Goal: Task Accomplishment & Management: Use online tool/utility

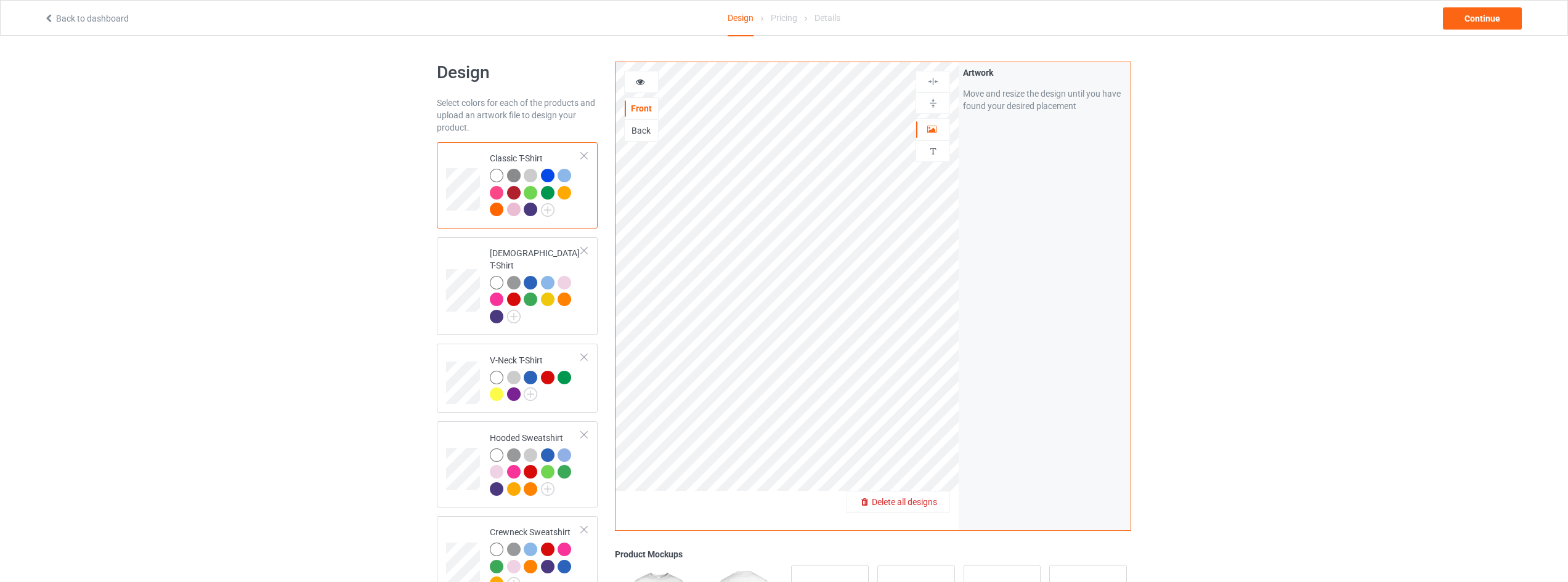
click at [919, 505] on span "Delete all designs" at bounding box center [904, 502] width 65 height 10
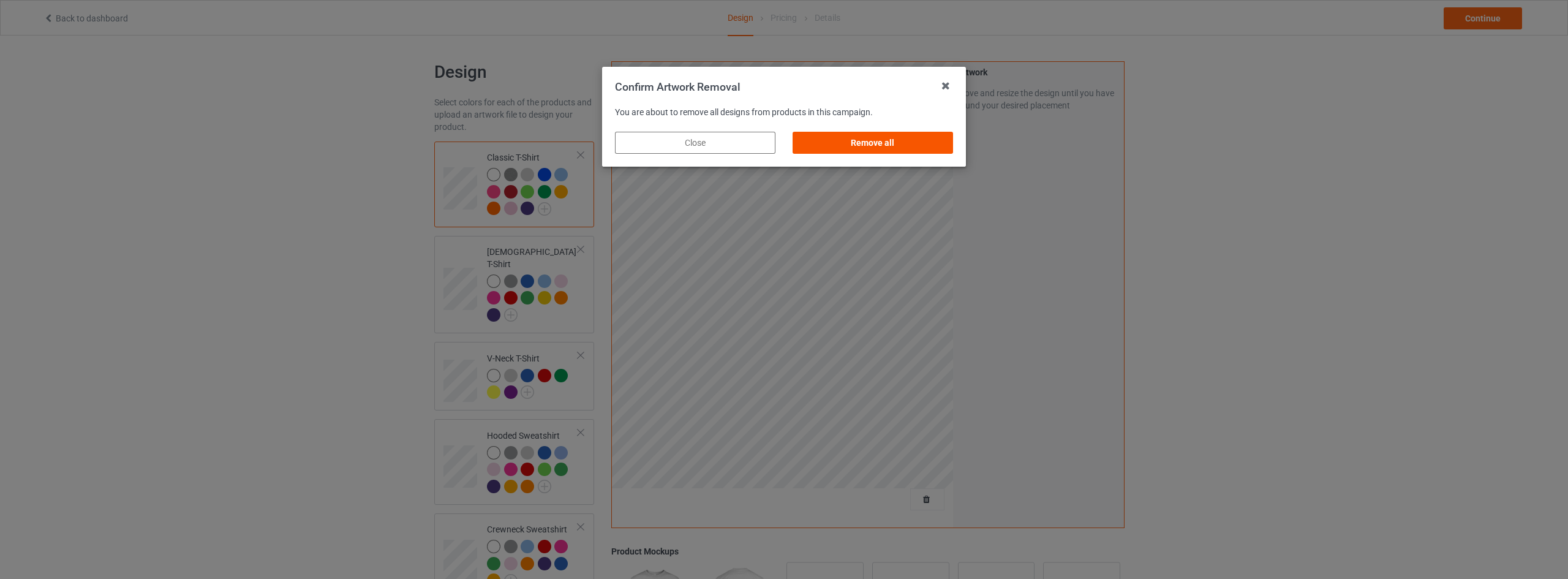
click at [902, 140] on div "Remove all" at bounding box center [873, 142] width 160 height 22
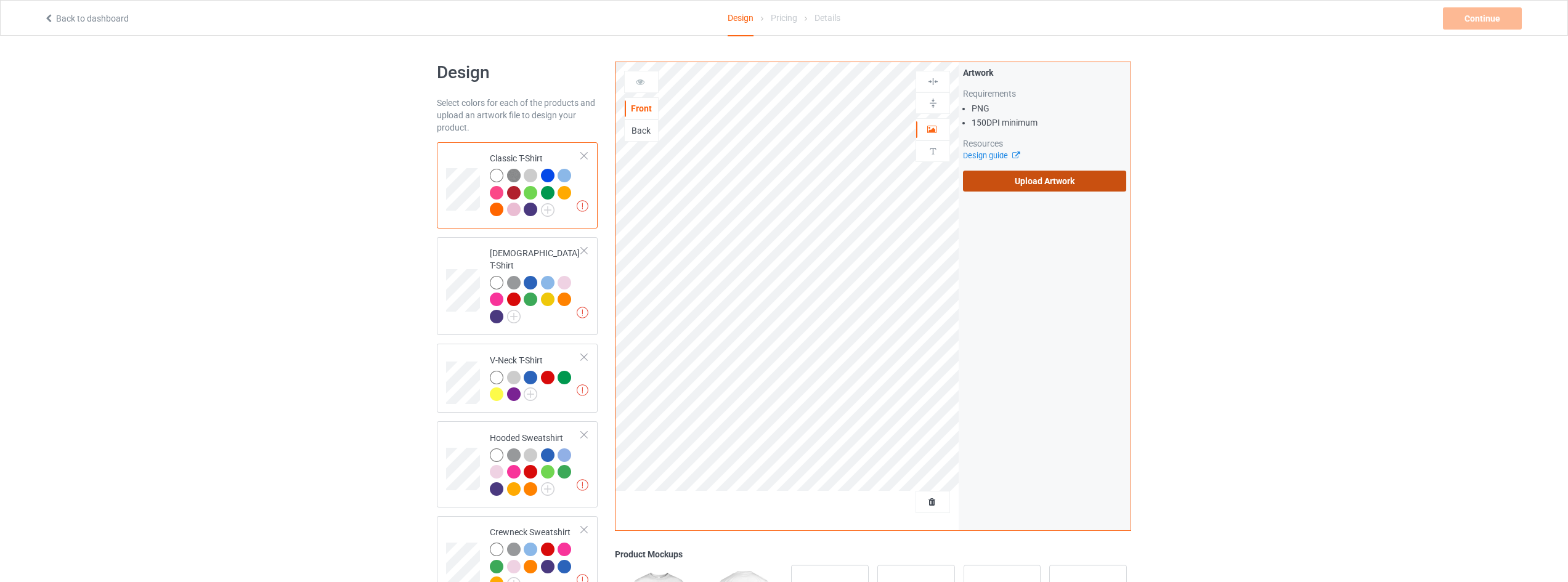
click at [1044, 178] on label "Upload Artwork" at bounding box center [1044, 181] width 163 height 21
click at [0, 0] on input "Upload Artwork" at bounding box center [0, 0] width 0 height 0
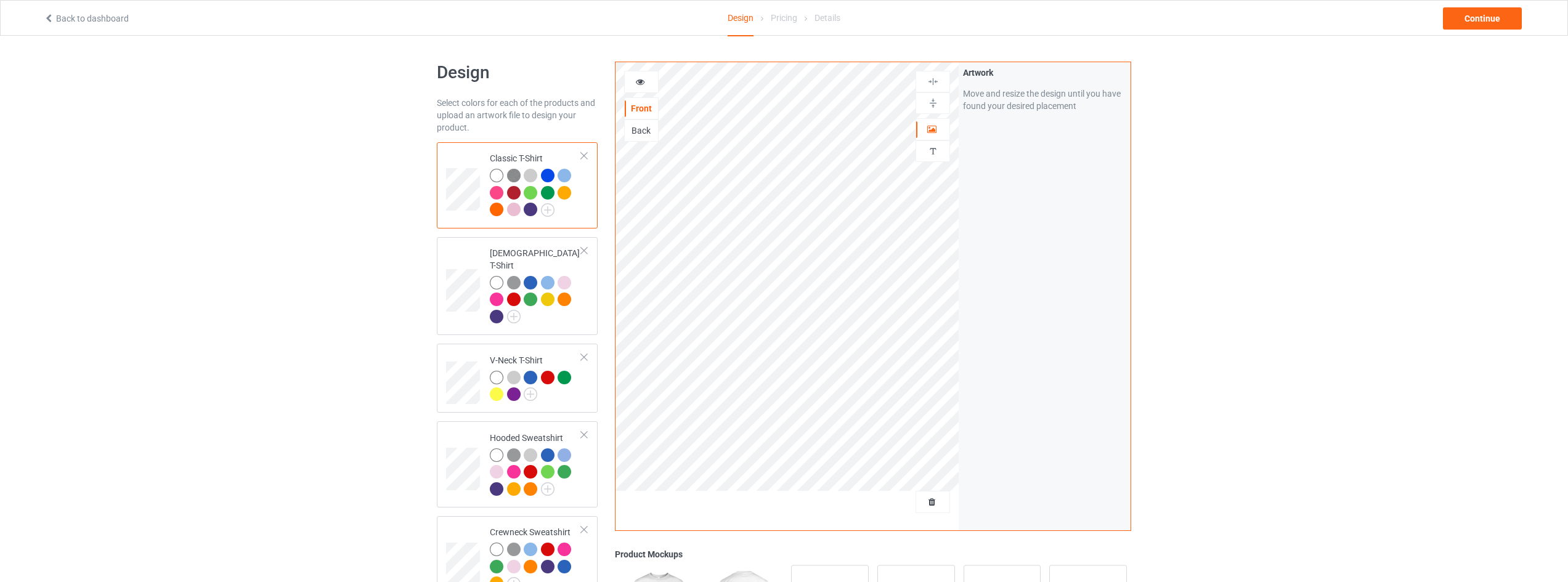
click at [514, 176] on img at bounding box center [514, 176] width 14 height 14
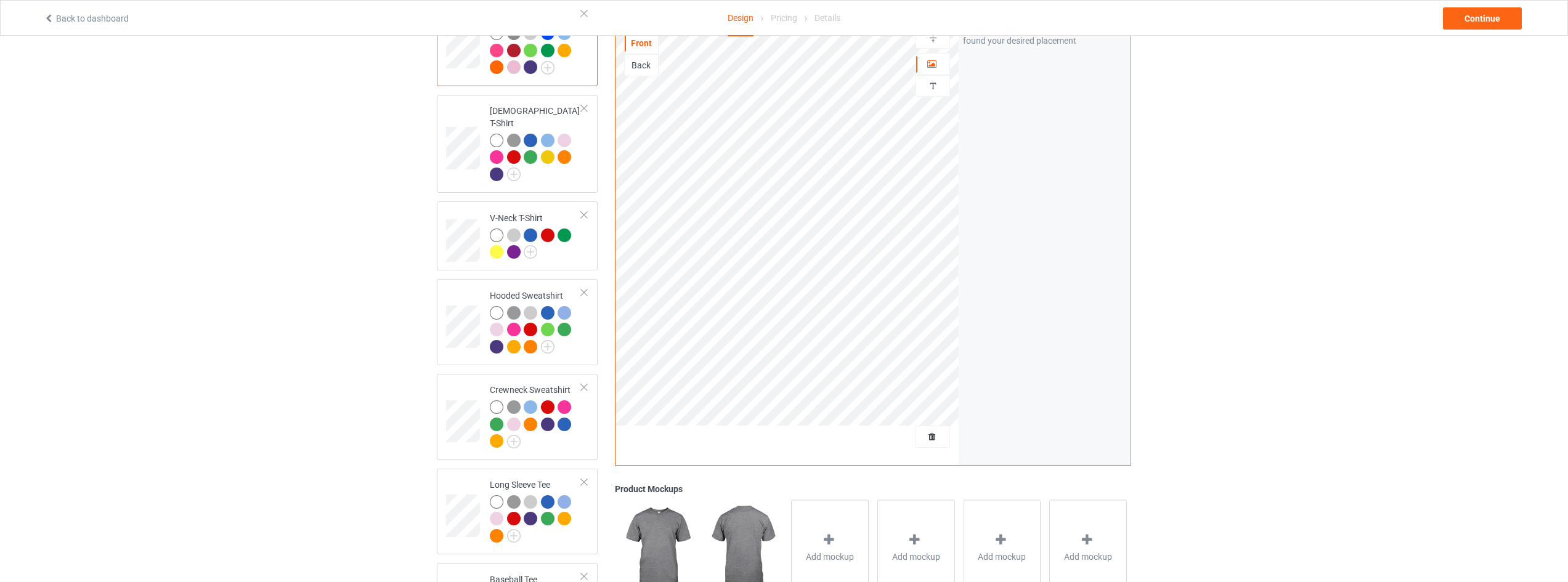
scroll to position [61, 0]
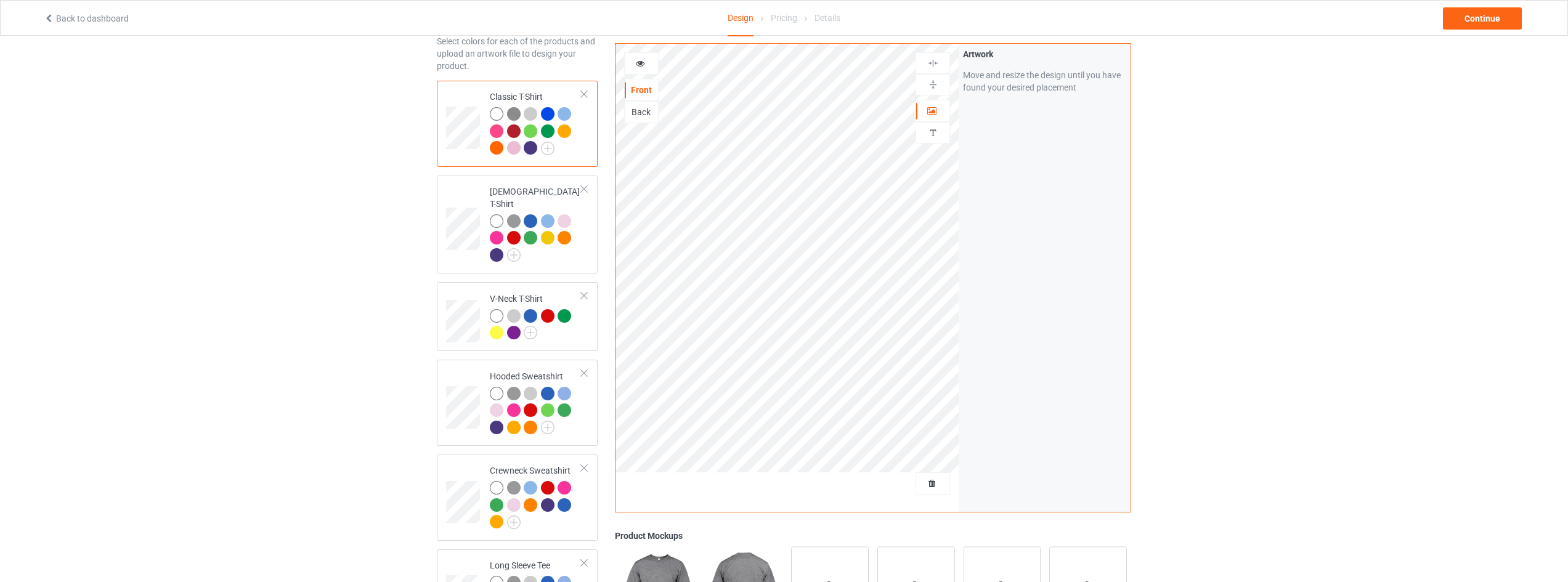
click at [649, 61] on div at bounding box center [641, 64] width 33 height 12
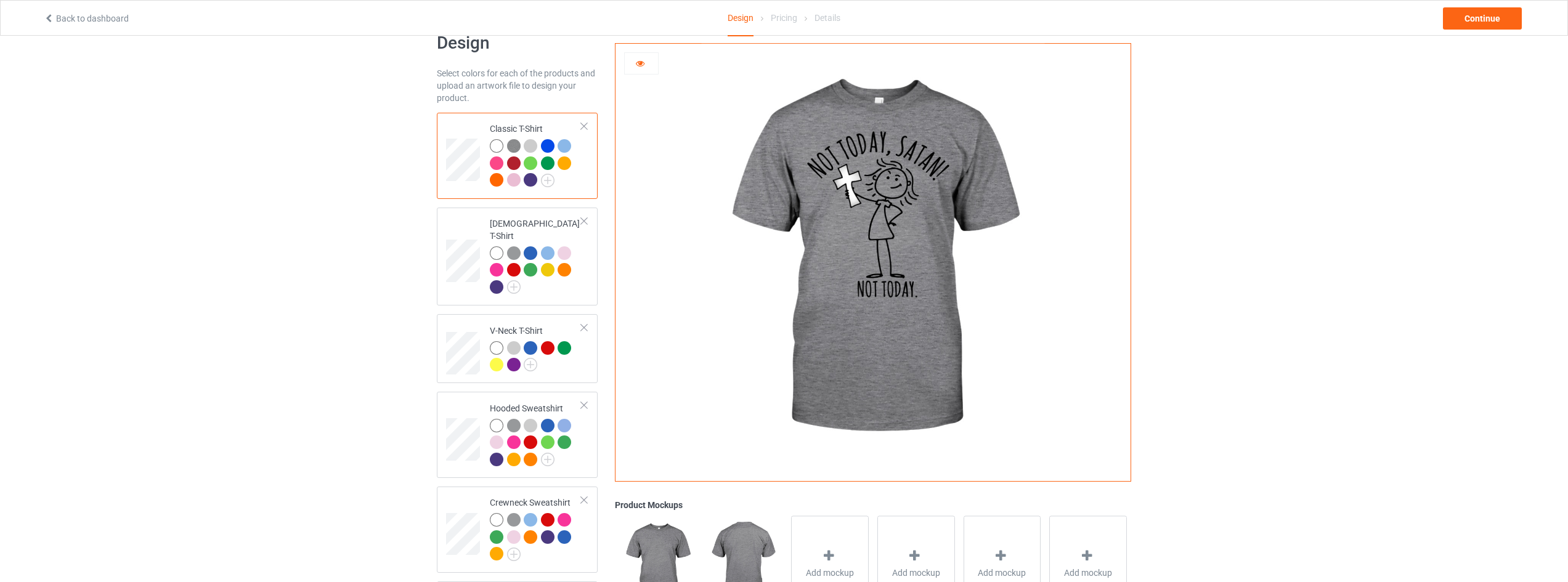
scroll to position [0, 0]
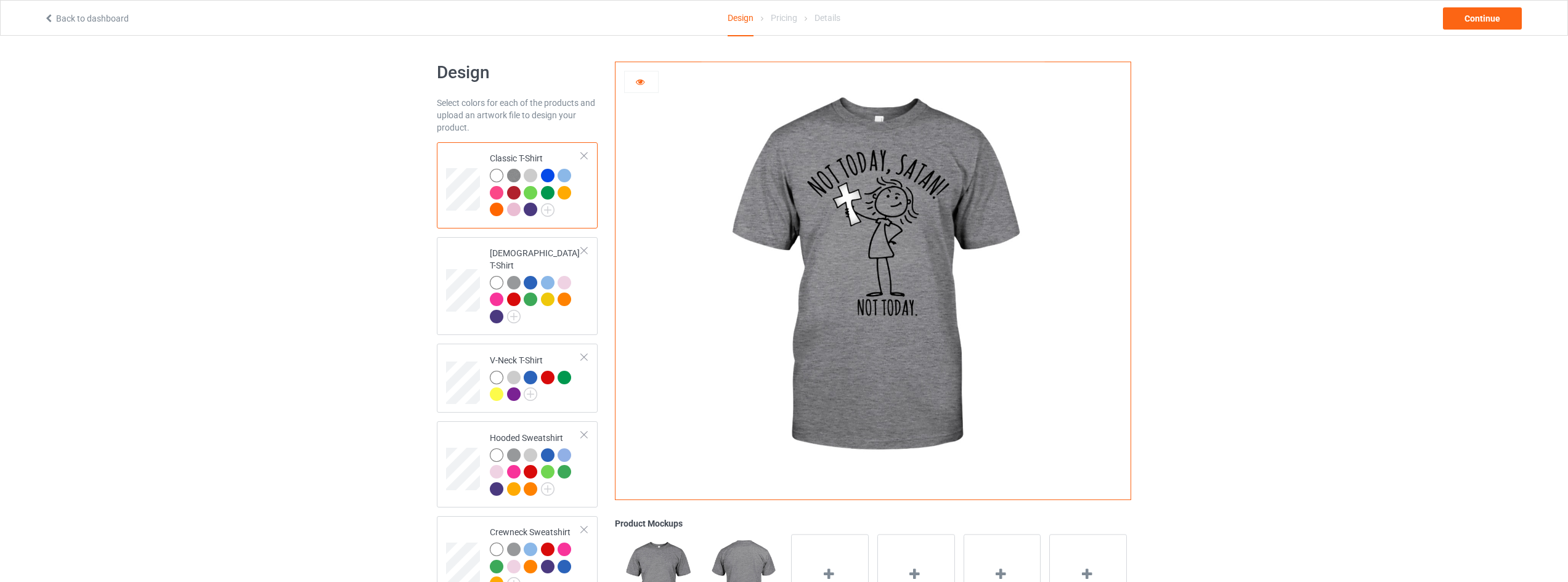
click at [648, 81] on div at bounding box center [641, 82] width 33 height 12
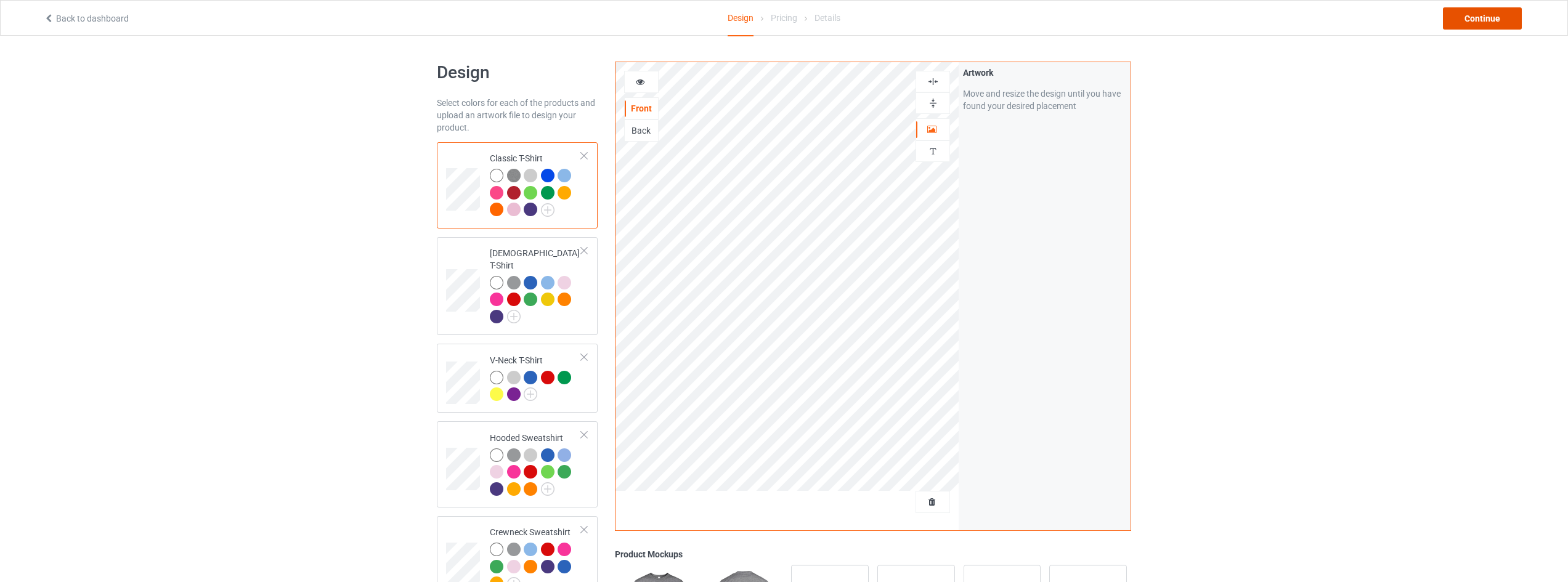
click at [1477, 17] on div "Continue" at bounding box center [1482, 18] width 79 height 22
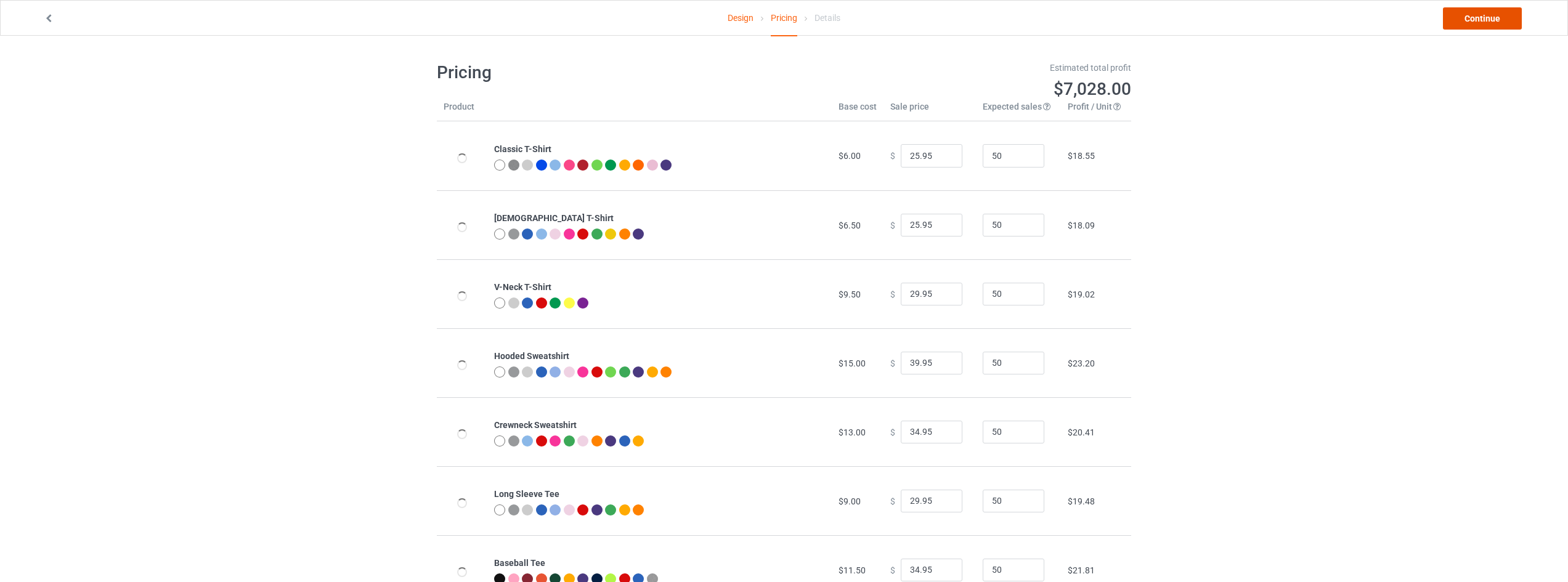
click at [1477, 17] on link "Continue" at bounding box center [1482, 18] width 79 height 22
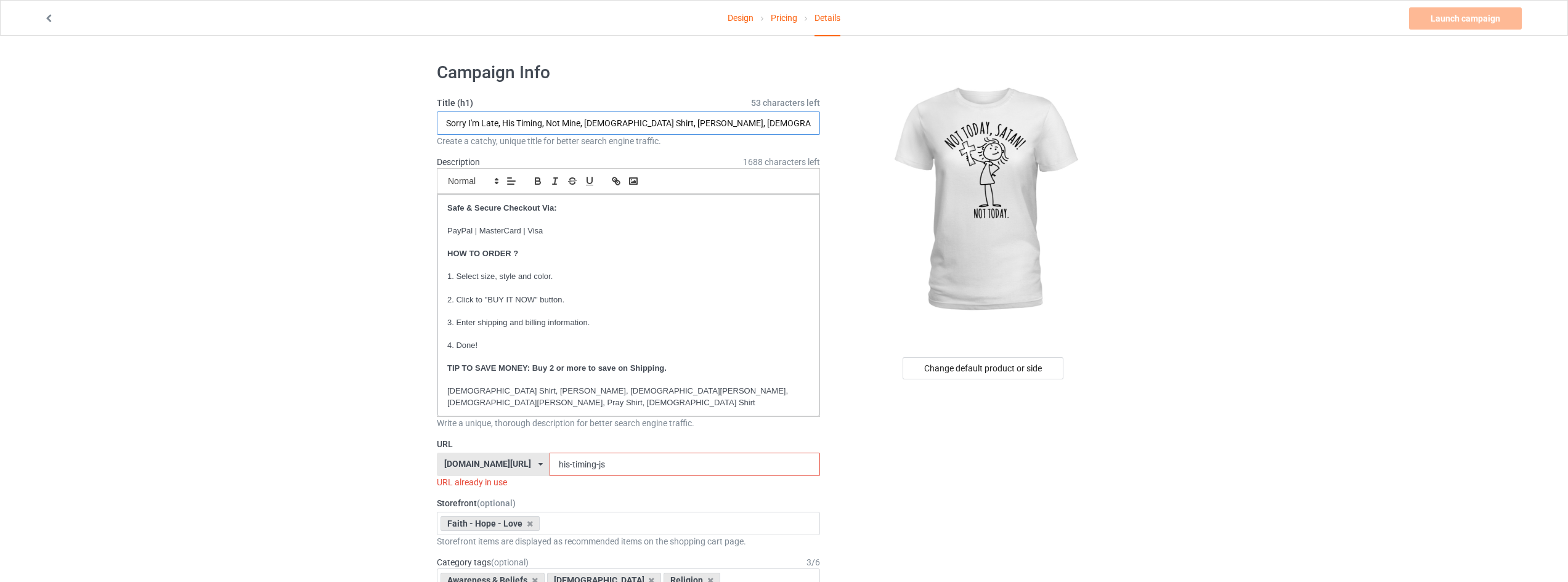
drag, startPoint x: 581, startPoint y: 124, endPoint x: 165, endPoint y: 124, distance: 416.0
type input "Not Today Satan, God Shirt, Faith Shirt, Christian Shirt, Jesus Shirt, Bible"
drag, startPoint x: 606, startPoint y: 455, endPoint x: 341, endPoint y: 426, distance: 266.6
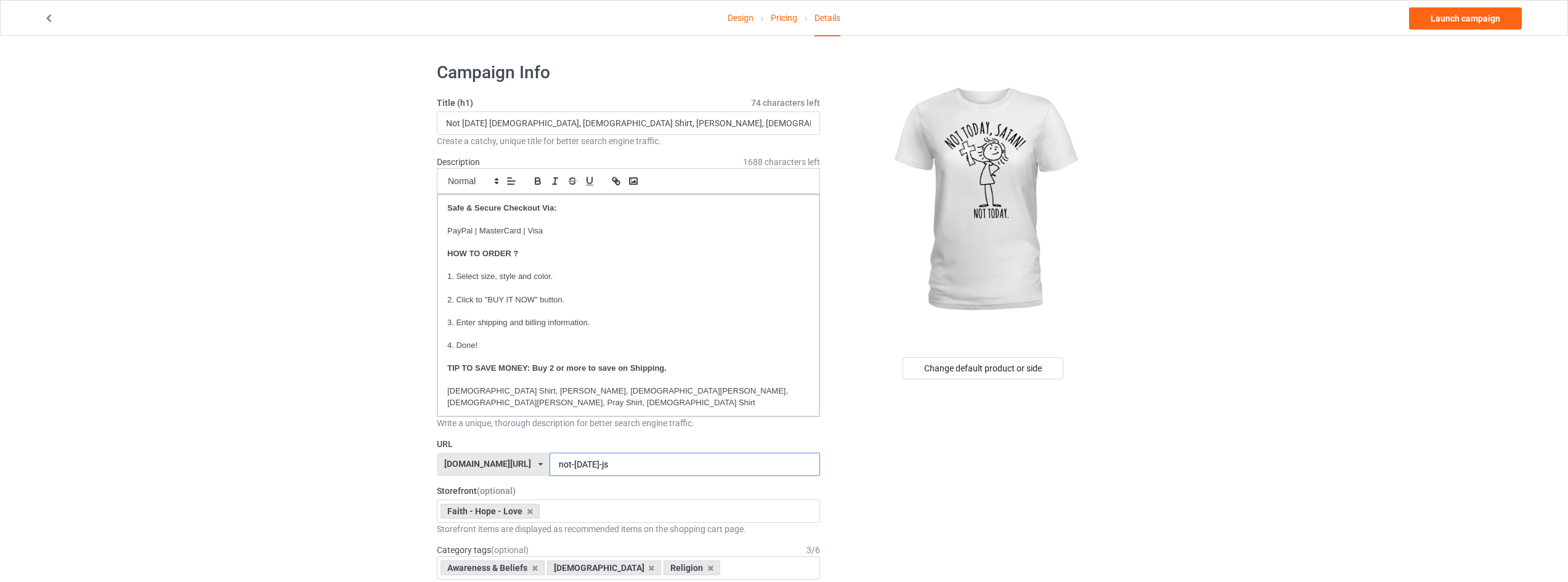
type input "not-today-js"
click at [997, 365] on div "Change default product or side" at bounding box center [983, 368] width 161 height 22
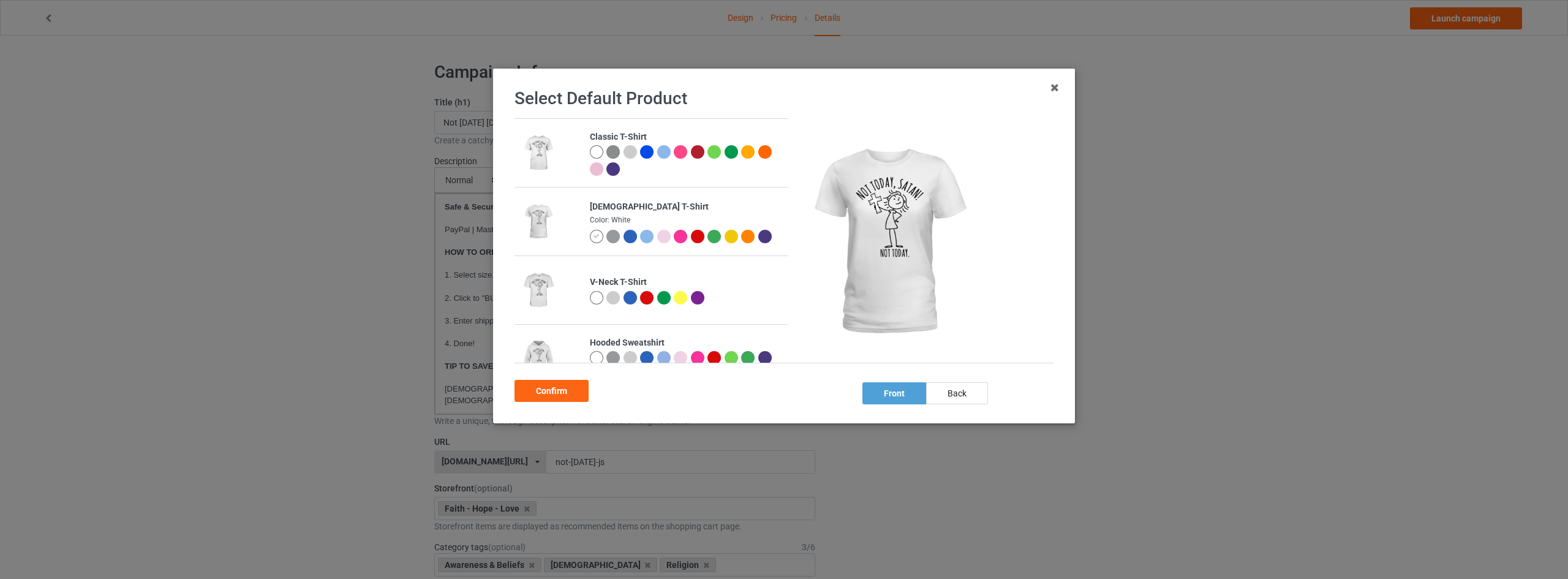
click at [614, 149] on img at bounding box center [613, 152] width 14 height 14
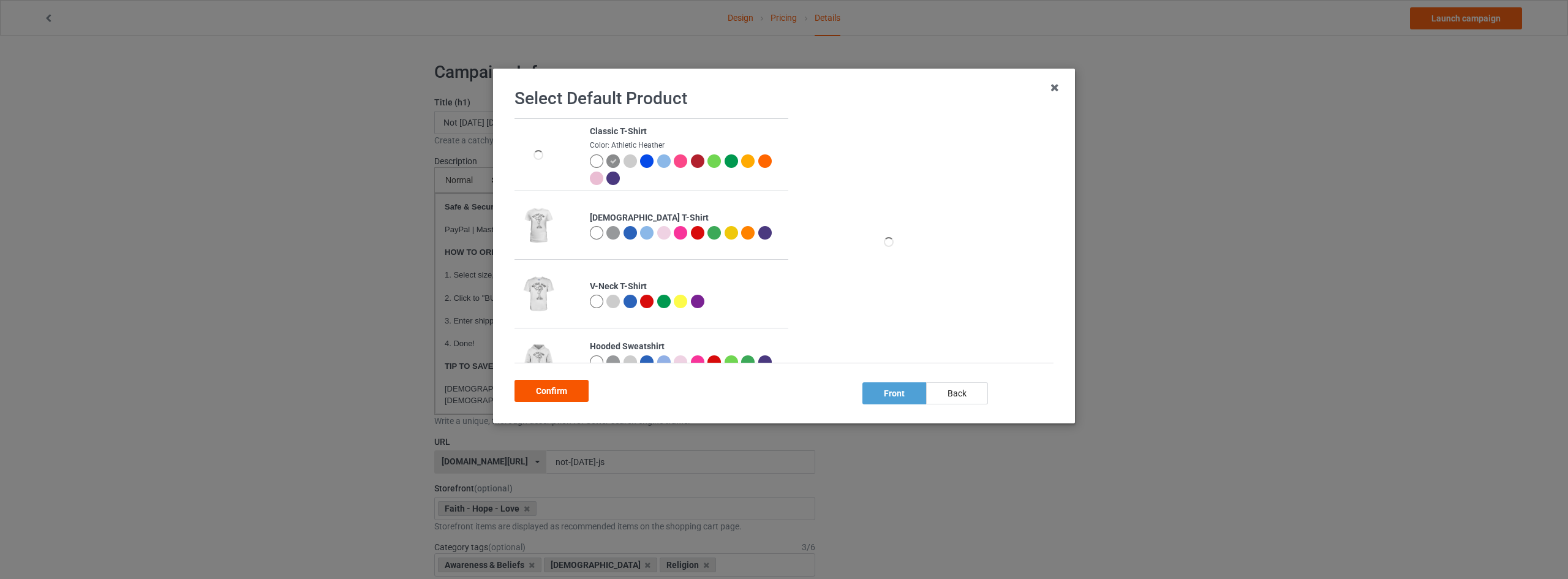
click at [562, 394] on div "Confirm" at bounding box center [552, 391] width 74 height 22
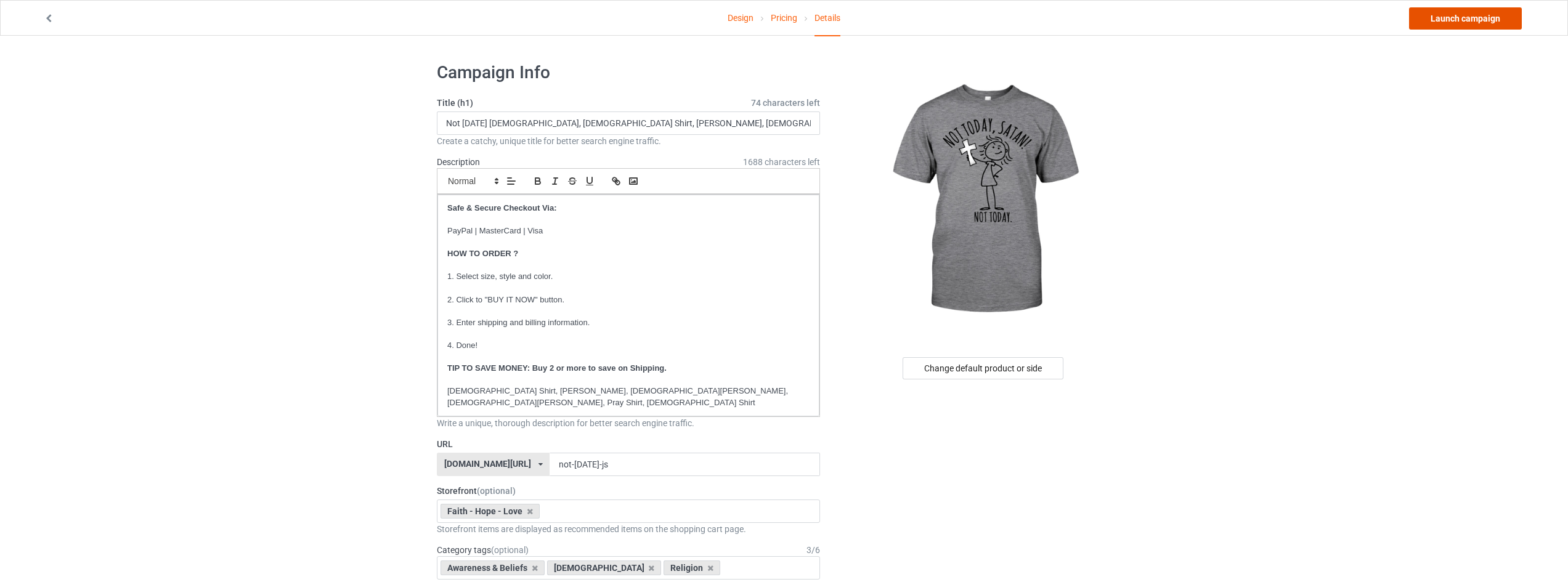
click at [1454, 24] on link "Launch campaign" at bounding box center [1465, 18] width 113 height 22
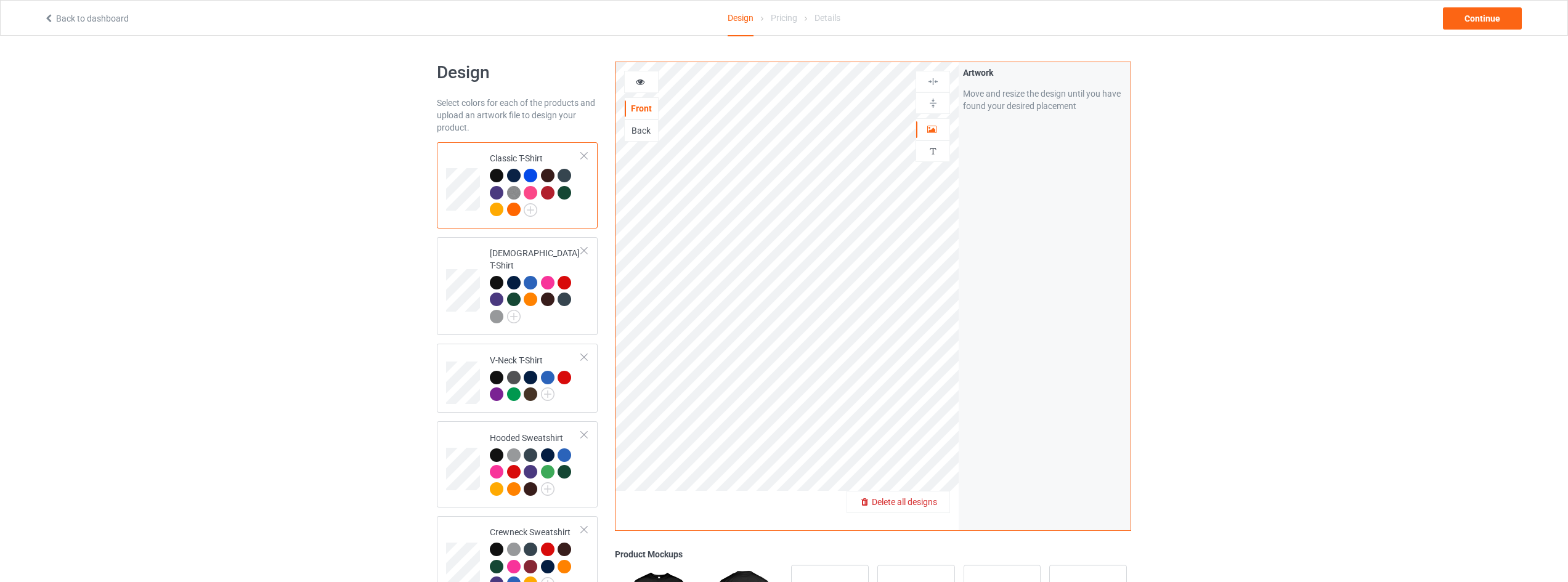
click at [939, 508] on div "Delete all designs" at bounding box center [898, 502] width 102 height 12
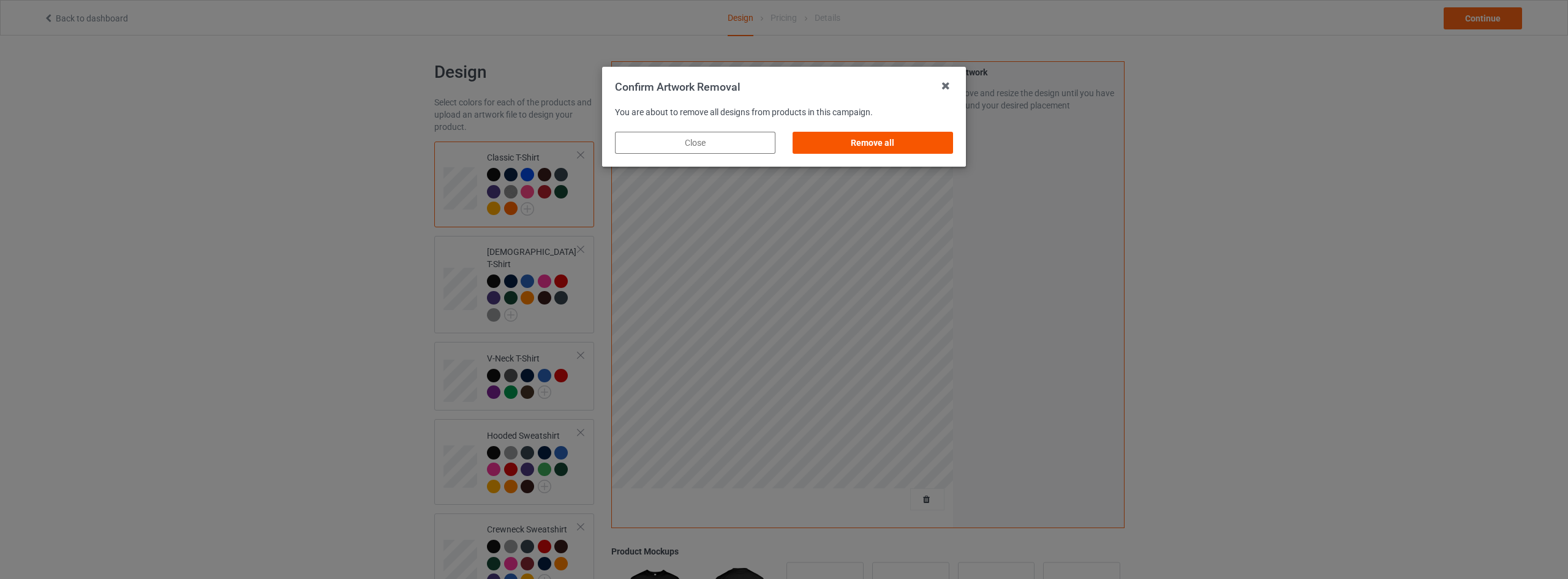
click at [897, 139] on div "Remove all" at bounding box center [873, 142] width 160 height 22
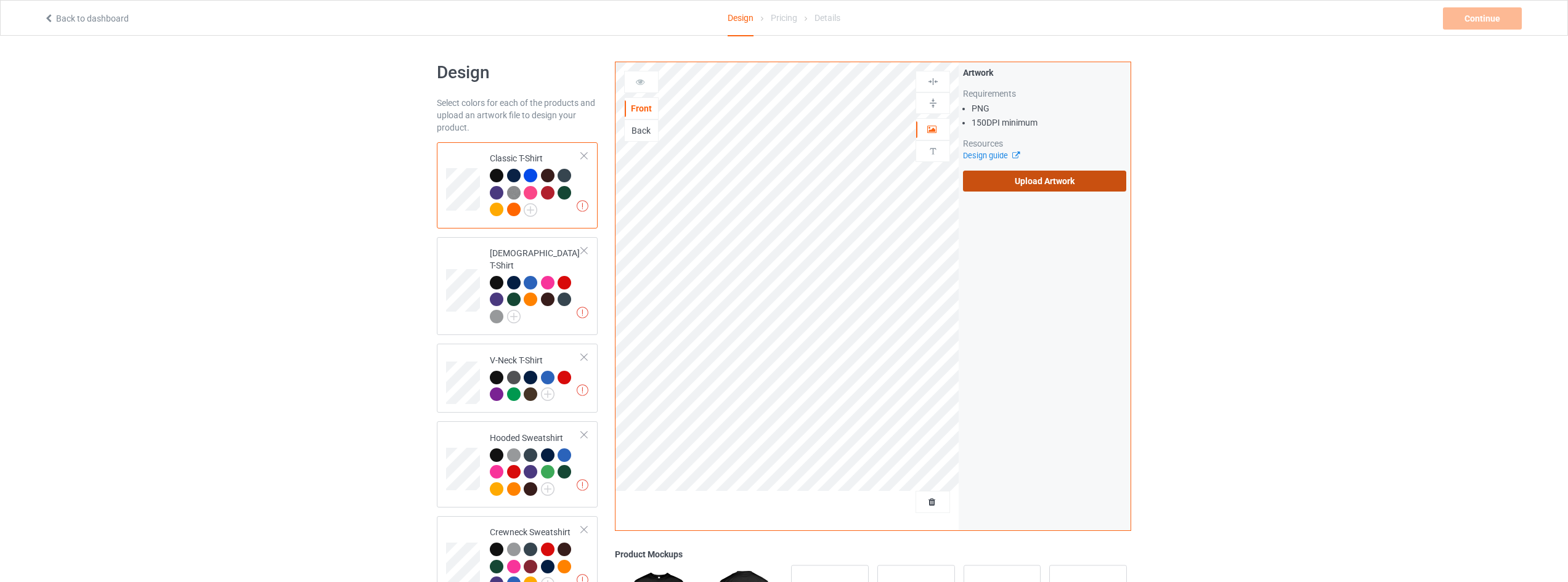
click at [1053, 180] on label "Upload Artwork" at bounding box center [1044, 181] width 163 height 21
click at [0, 0] on input "Upload Artwork" at bounding box center [0, 0] width 0 height 0
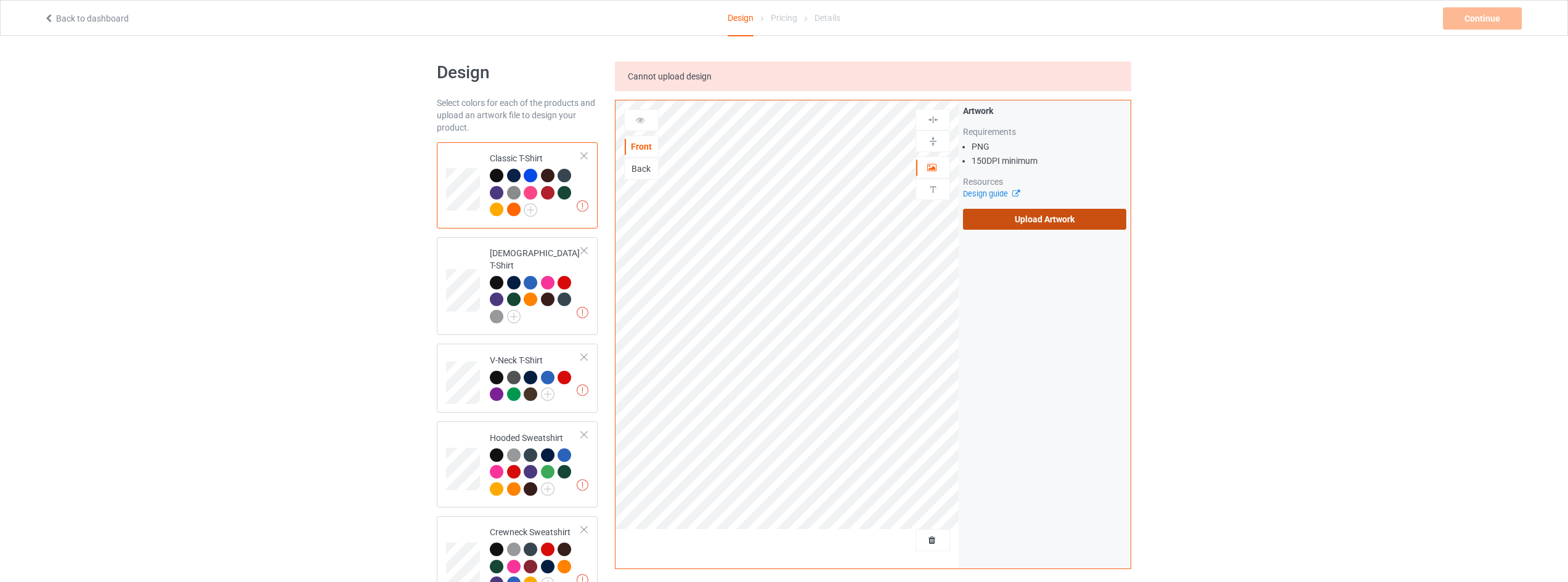
click at [1037, 227] on label "Upload Artwork" at bounding box center [1044, 220] width 163 height 21
click at [0, 0] on input "Upload Artwork" at bounding box center [0, 0] width 0 height 0
click at [1050, 217] on label "Upload Artwork" at bounding box center [1044, 220] width 163 height 21
click at [0, 0] on input "Upload Artwork" at bounding box center [0, 0] width 0 height 0
click at [95, 25] on div "Back to dashboard Design Pricing Details Continue Missing artworks" at bounding box center [784, 18] width 1498 height 35
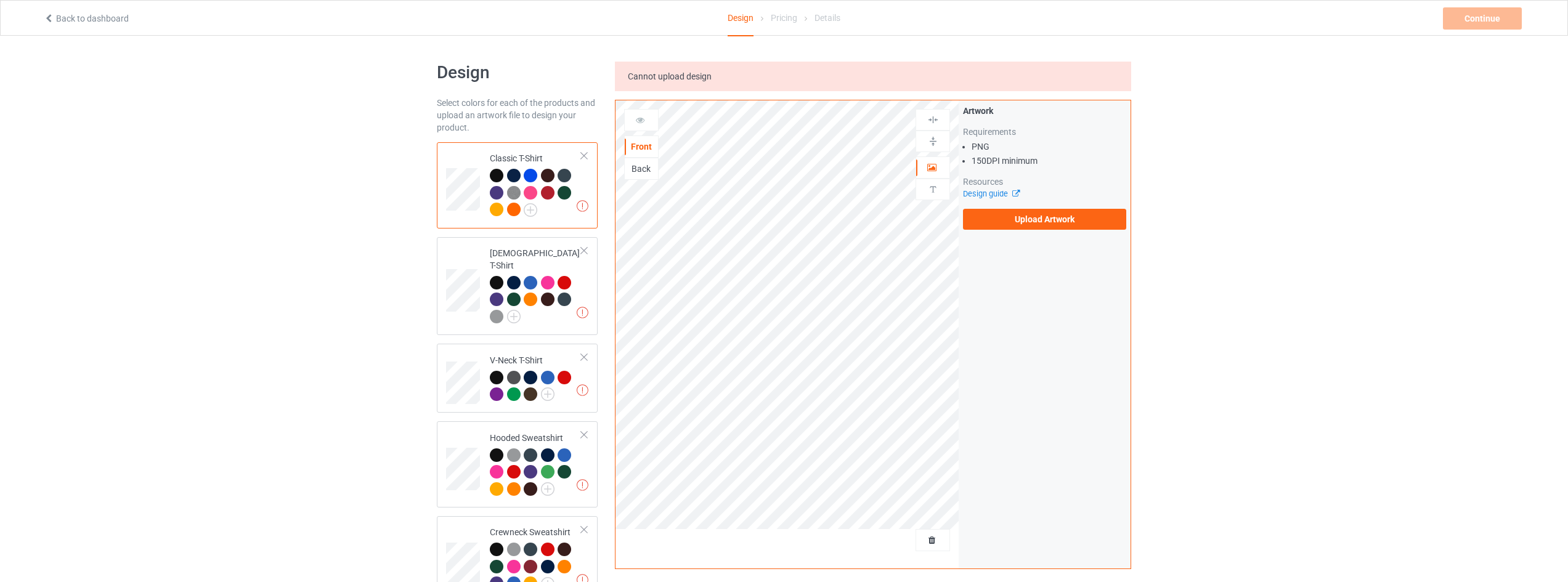
click at [105, 21] on link "Back to dashboard" at bounding box center [86, 18] width 85 height 10
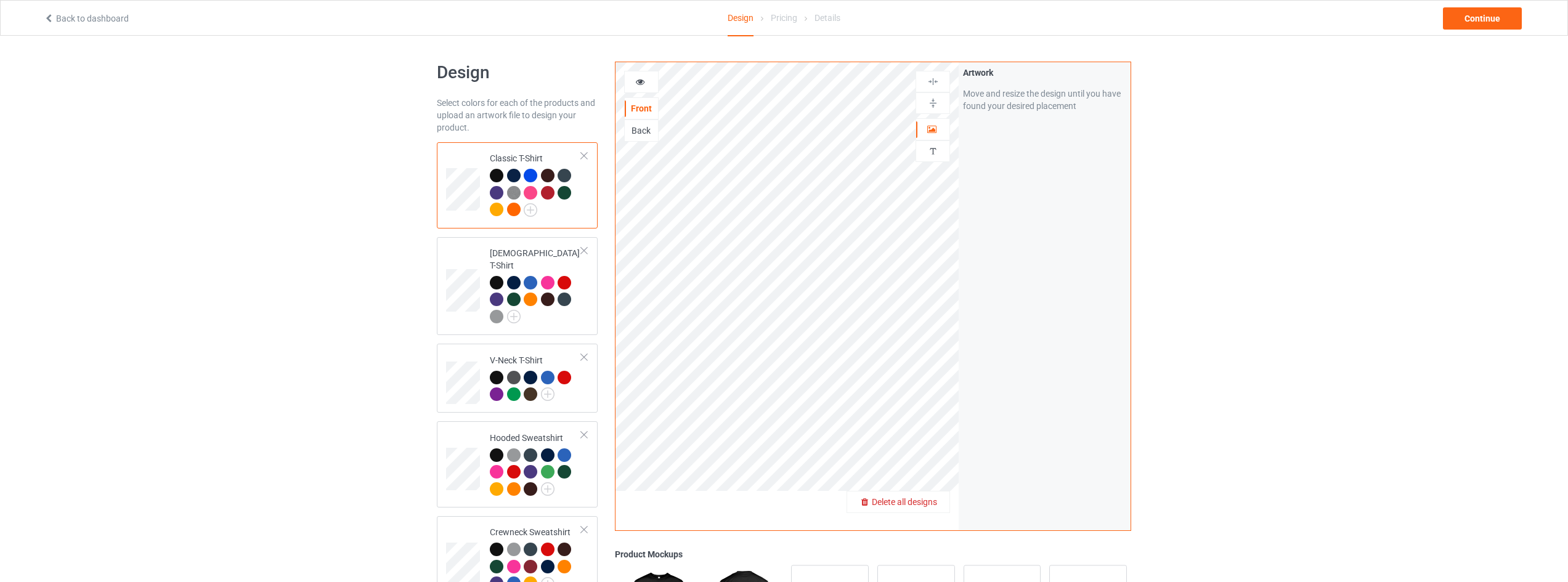
click at [925, 498] on span "Delete all designs" at bounding box center [904, 502] width 65 height 10
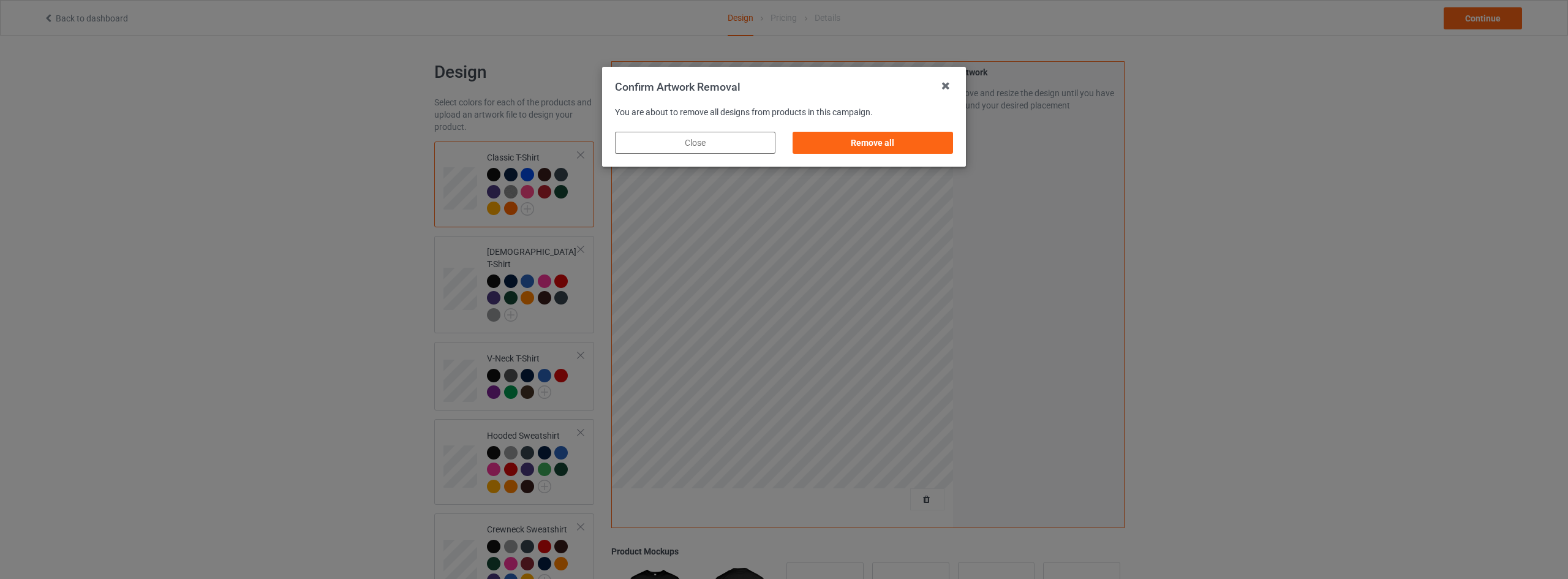
drag, startPoint x: 871, startPoint y: 141, endPoint x: 942, endPoint y: 149, distance: 71.4
click at [873, 140] on div "Remove all" at bounding box center [873, 142] width 160 height 22
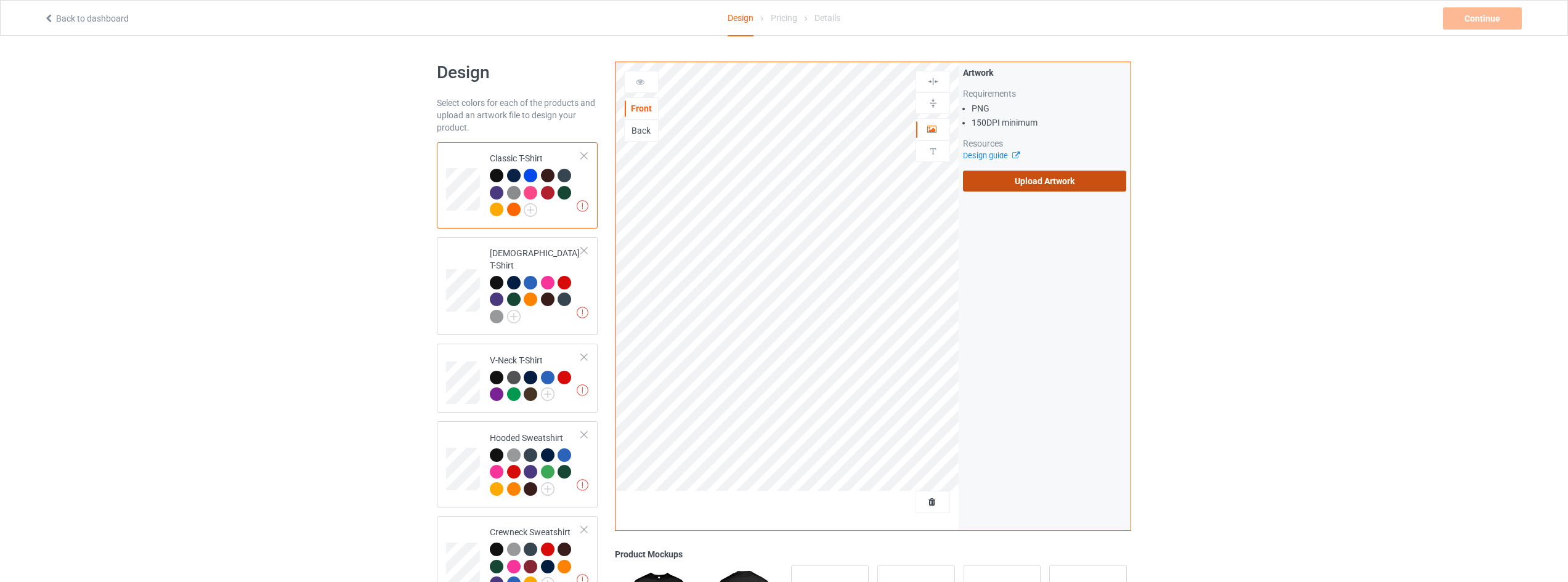
click at [1050, 181] on label "Upload Artwork" at bounding box center [1044, 181] width 163 height 21
click at [0, 0] on input "Upload Artwork" at bounding box center [0, 0] width 0 height 0
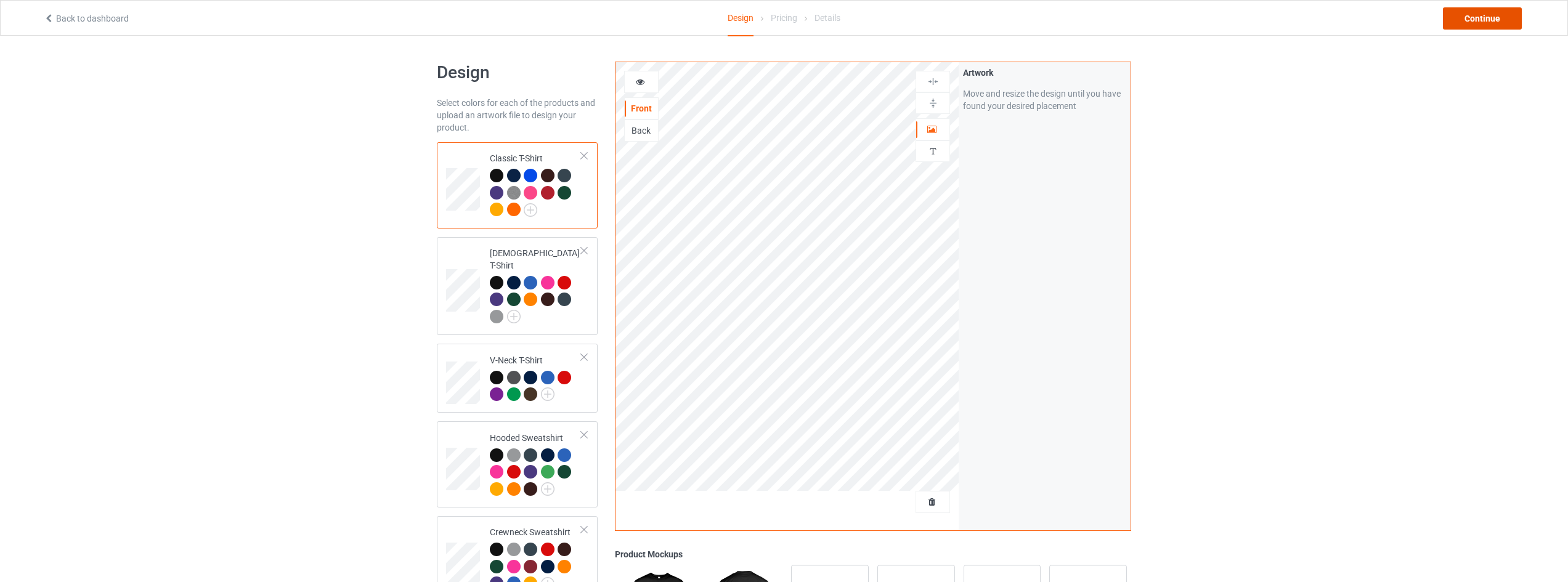
click at [1474, 14] on div "Continue" at bounding box center [1482, 18] width 79 height 22
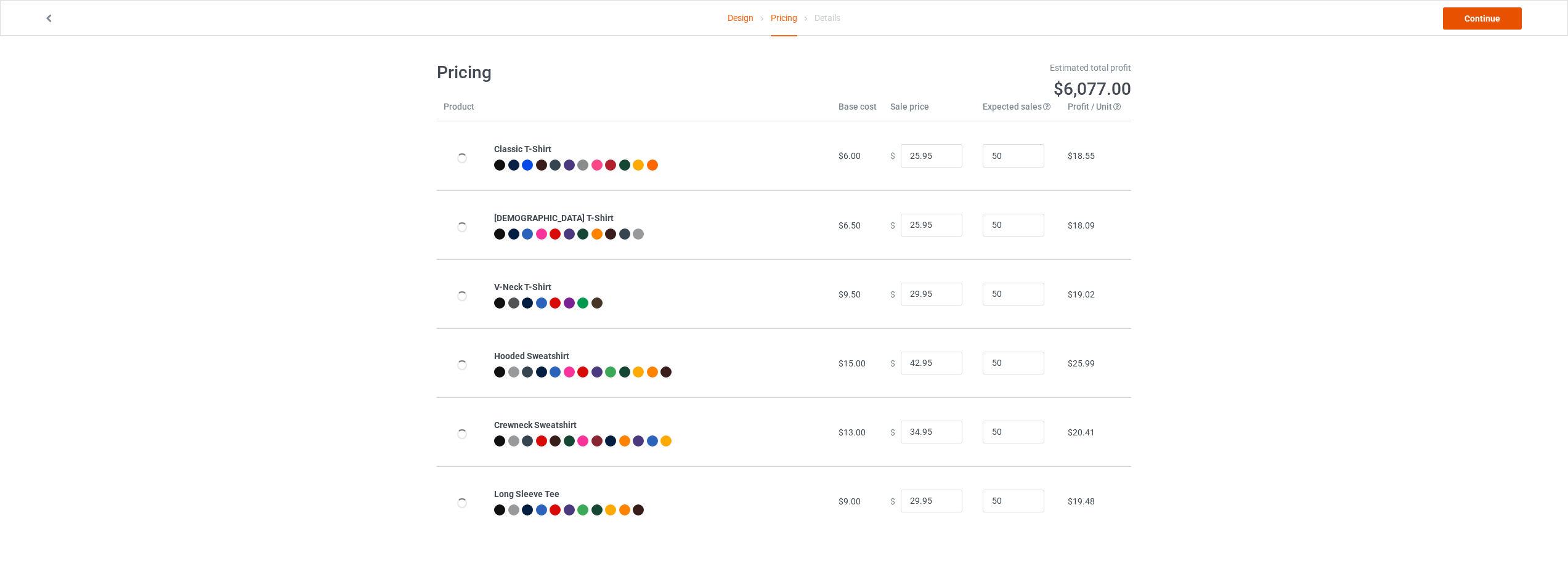
click at [1477, 15] on link "Continue" at bounding box center [1482, 18] width 79 height 22
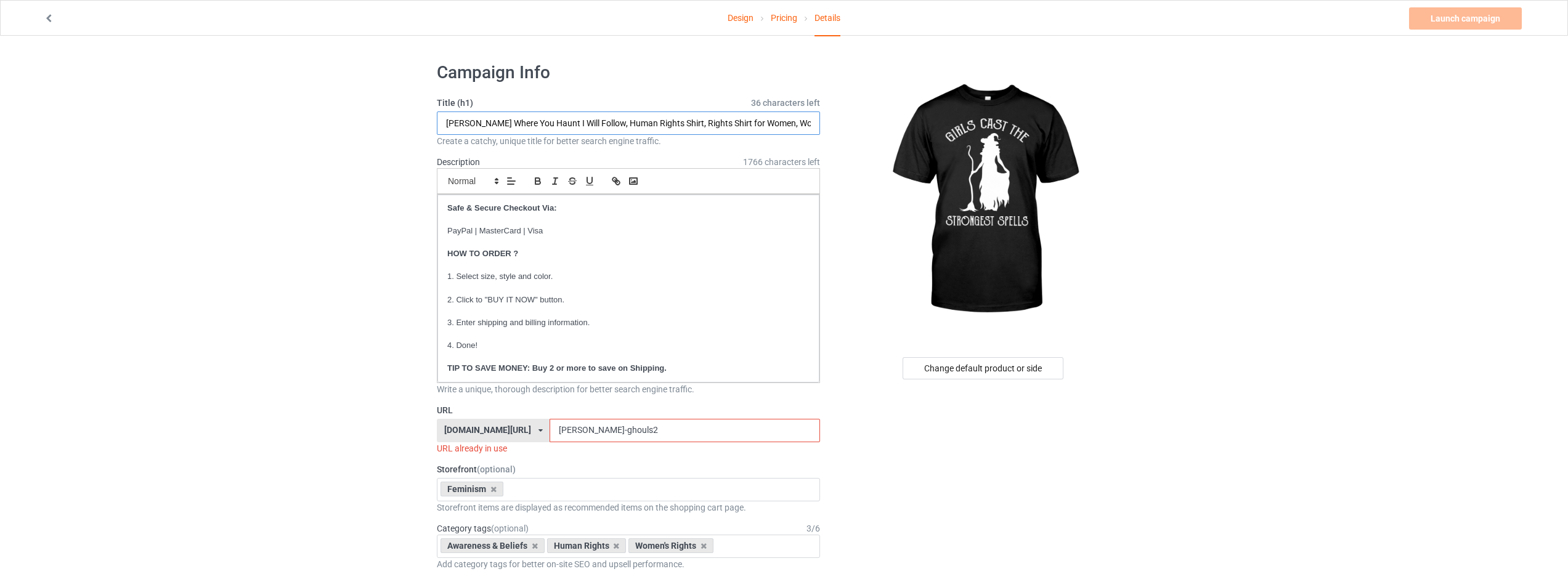
drag, startPoint x: 621, startPoint y: 121, endPoint x: 214, endPoint y: 127, distance: 407.0
type input "Girls Cast The Strongest Spells, Human Rights Shirt, Rights Shirt for Women, Wo…"
drag, startPoint x: 634, startPoint y: 429, endPoint x: 470, endPoint y: 433, distance: 164.0
click at [470, 433] on div "strongwomenstore.com/ animalplanetclothing.com/ besthippiestyles.com/ clawsandc…" at bounding box center [628, 430] width 383 height 23
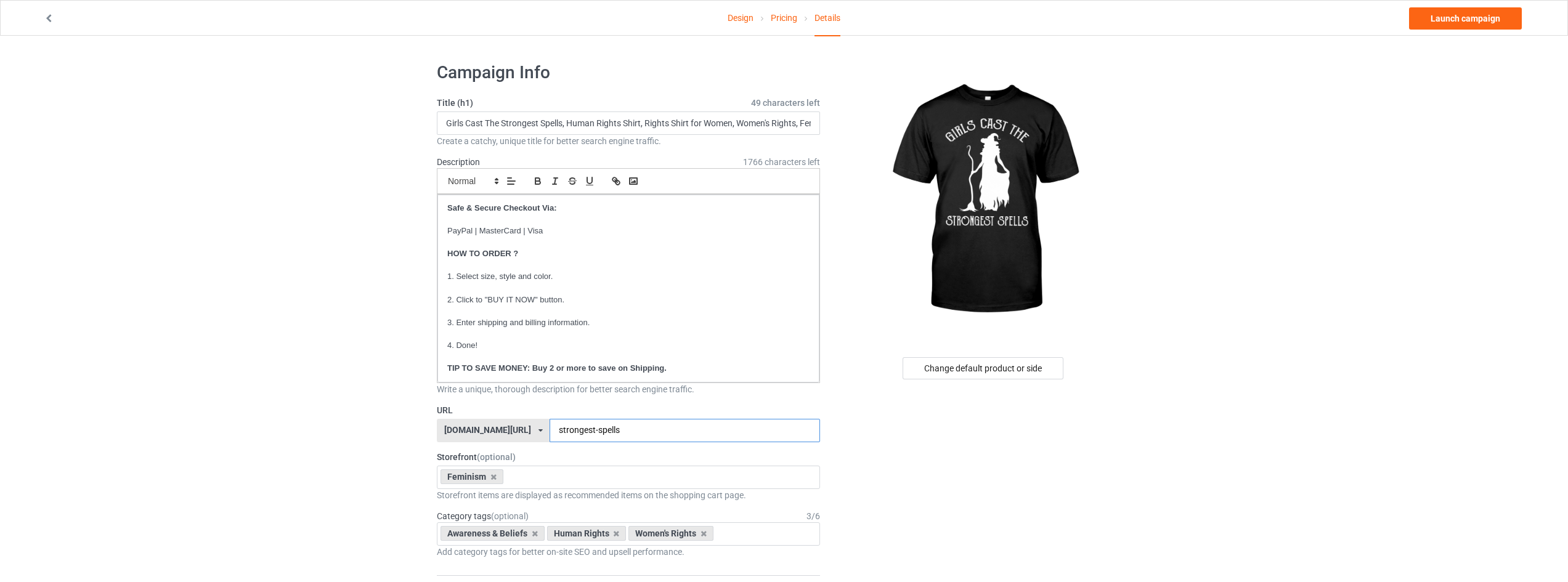
drag, startPoint x: 660, startPoint y: 427, endPoint x: 356, endPoint y: 429, distance: 304.0
type input "strongest-spells"
click at [1451, 14] on link "Launch campaign" at bounding box center [1465, 18] width 113 height 22
